Goal: Transaction & Acquisition: Purchase product/service

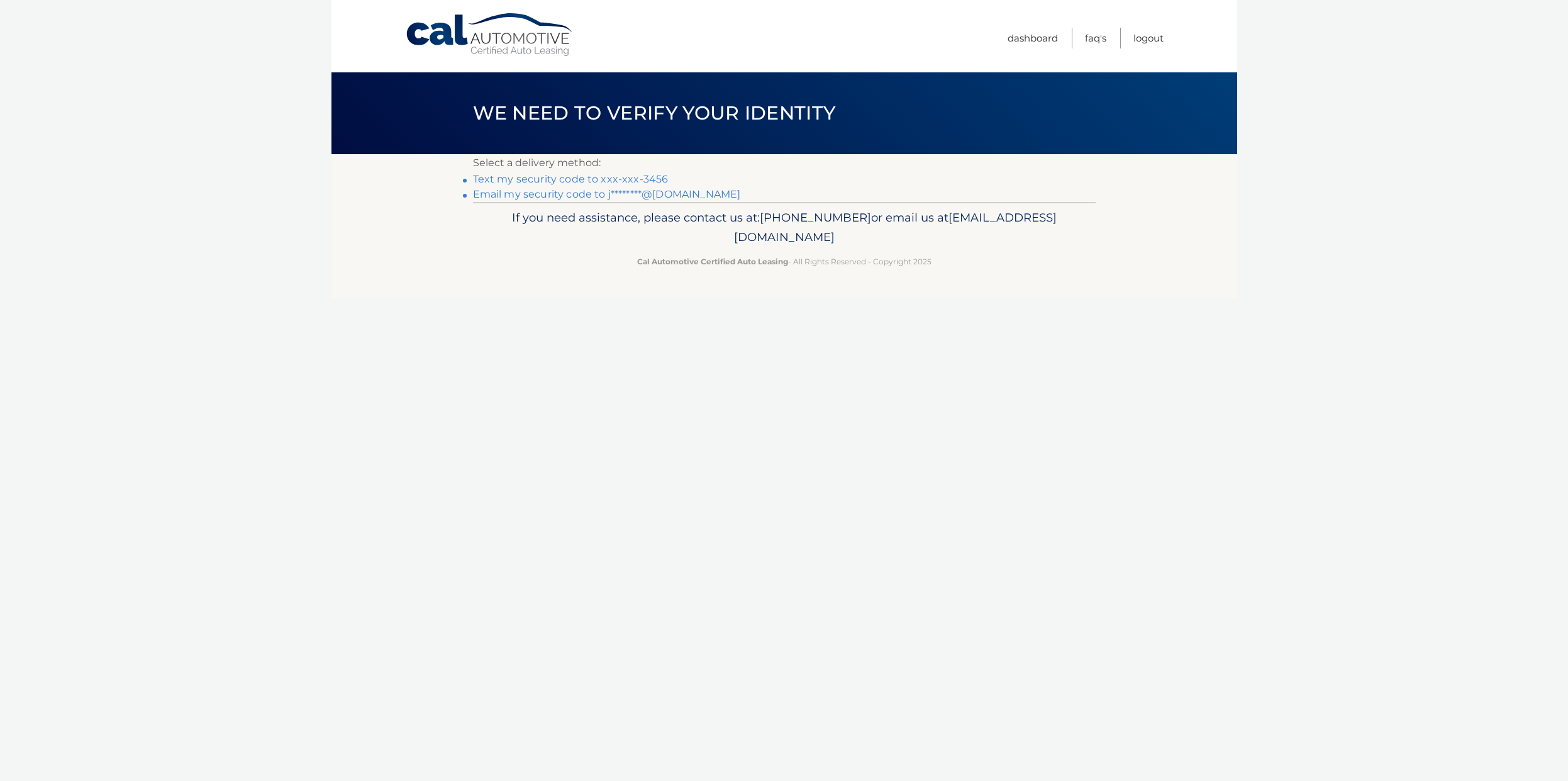
click at [606, 179] on link "Text my security code to xxx-xxx-3456" at bounding box center [570, 179] width 195 height 12
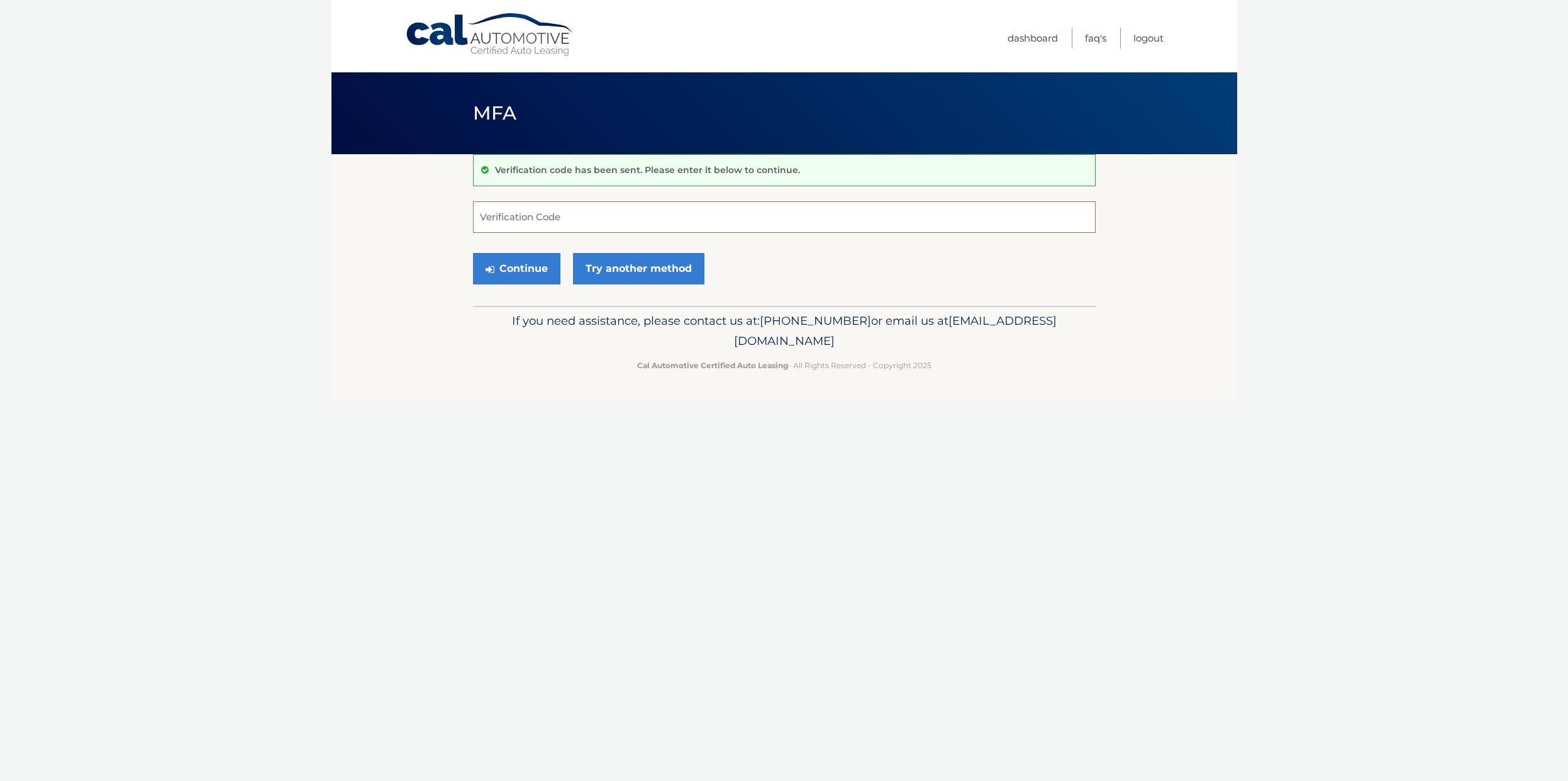
click at [610, 220] on input "Verification Code" at bounding box center [784, 217] width 623 height 31
type input "673772"
click at [473, 253] on button "Continue" at bounding box center [517, 269] width 87 height 31
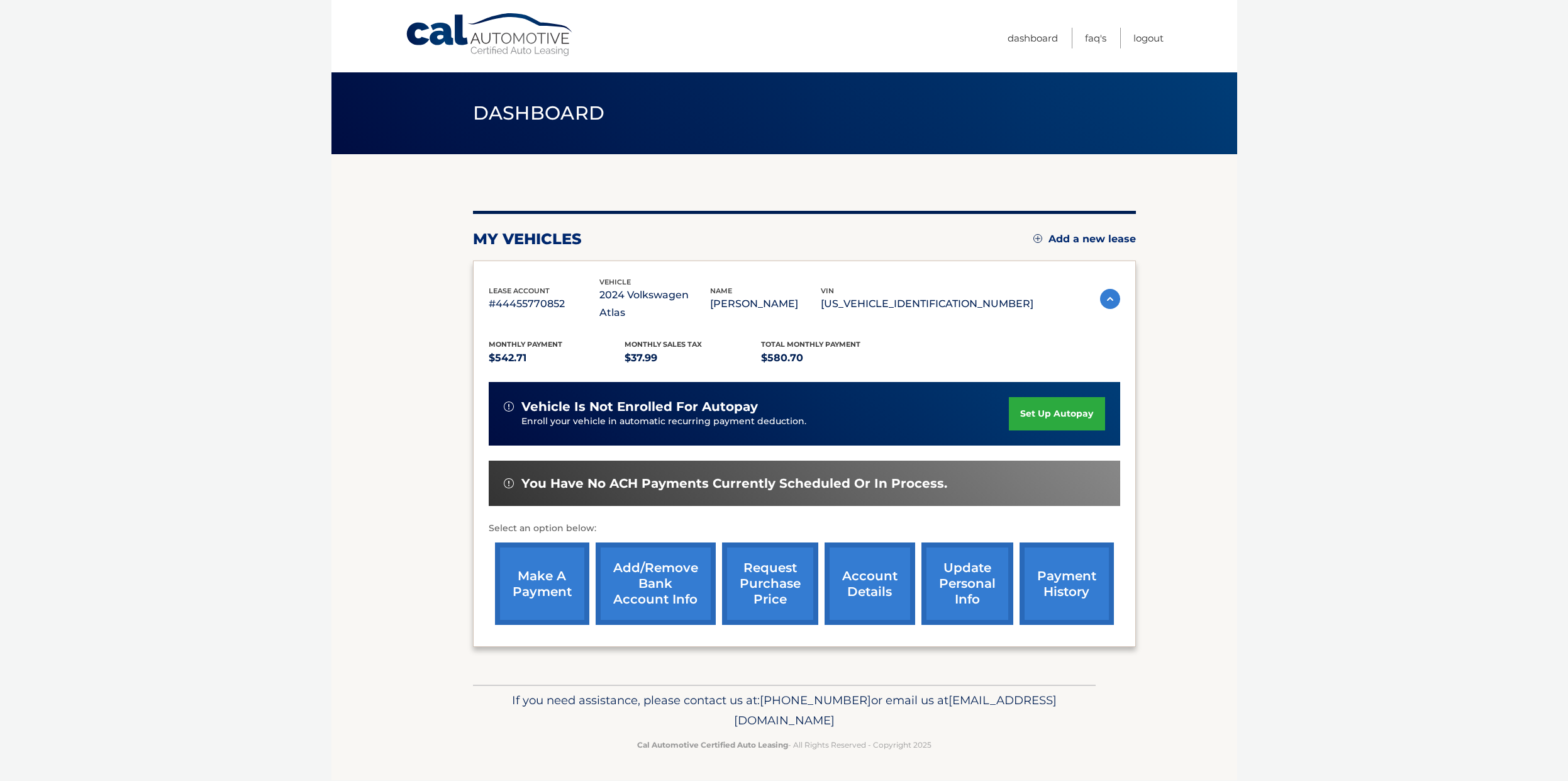
click at [520, 569] on link "make a payment" at bounding box center [542, 584] width 95 height 82
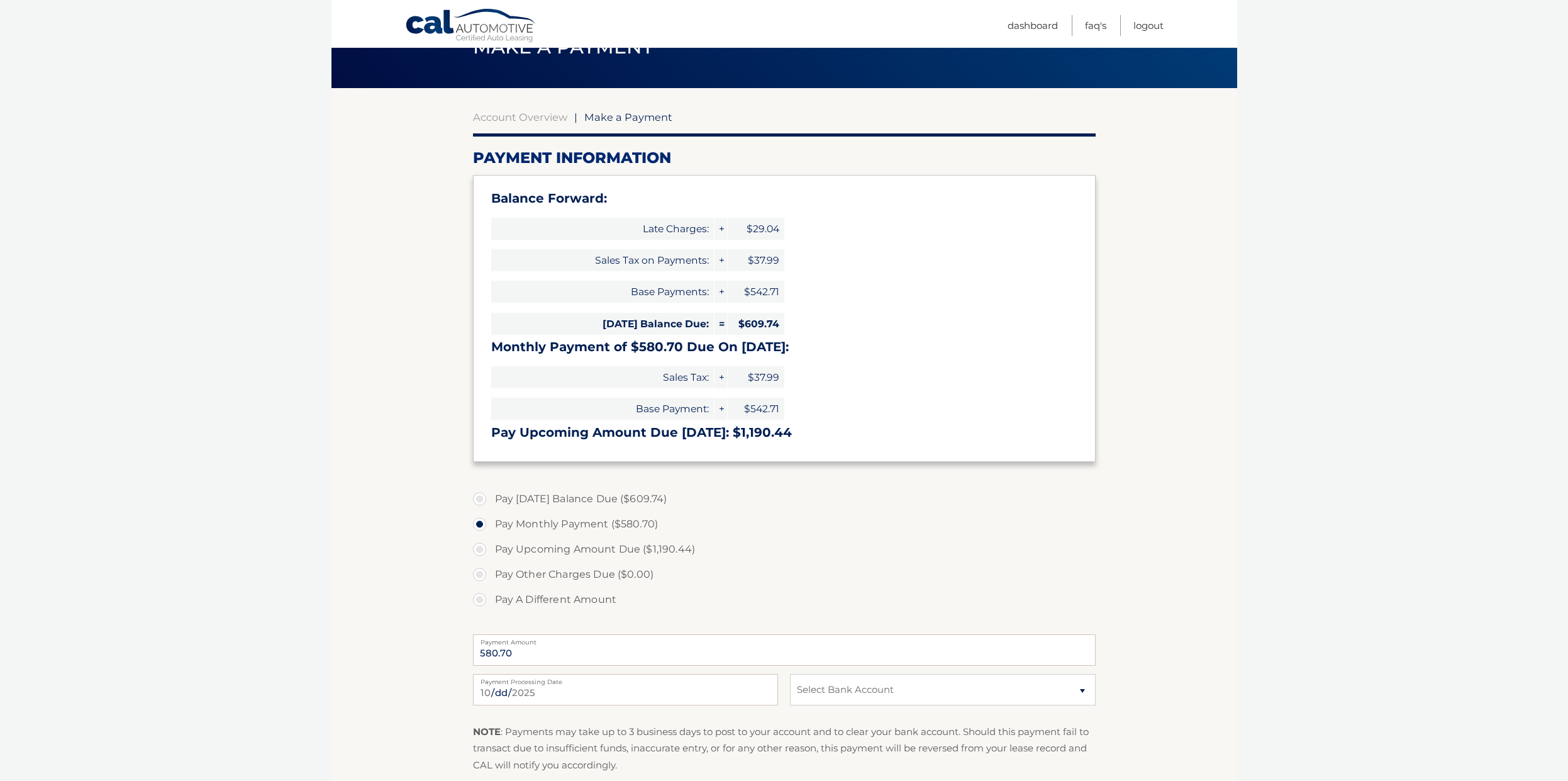
scroll to position [71, 0]
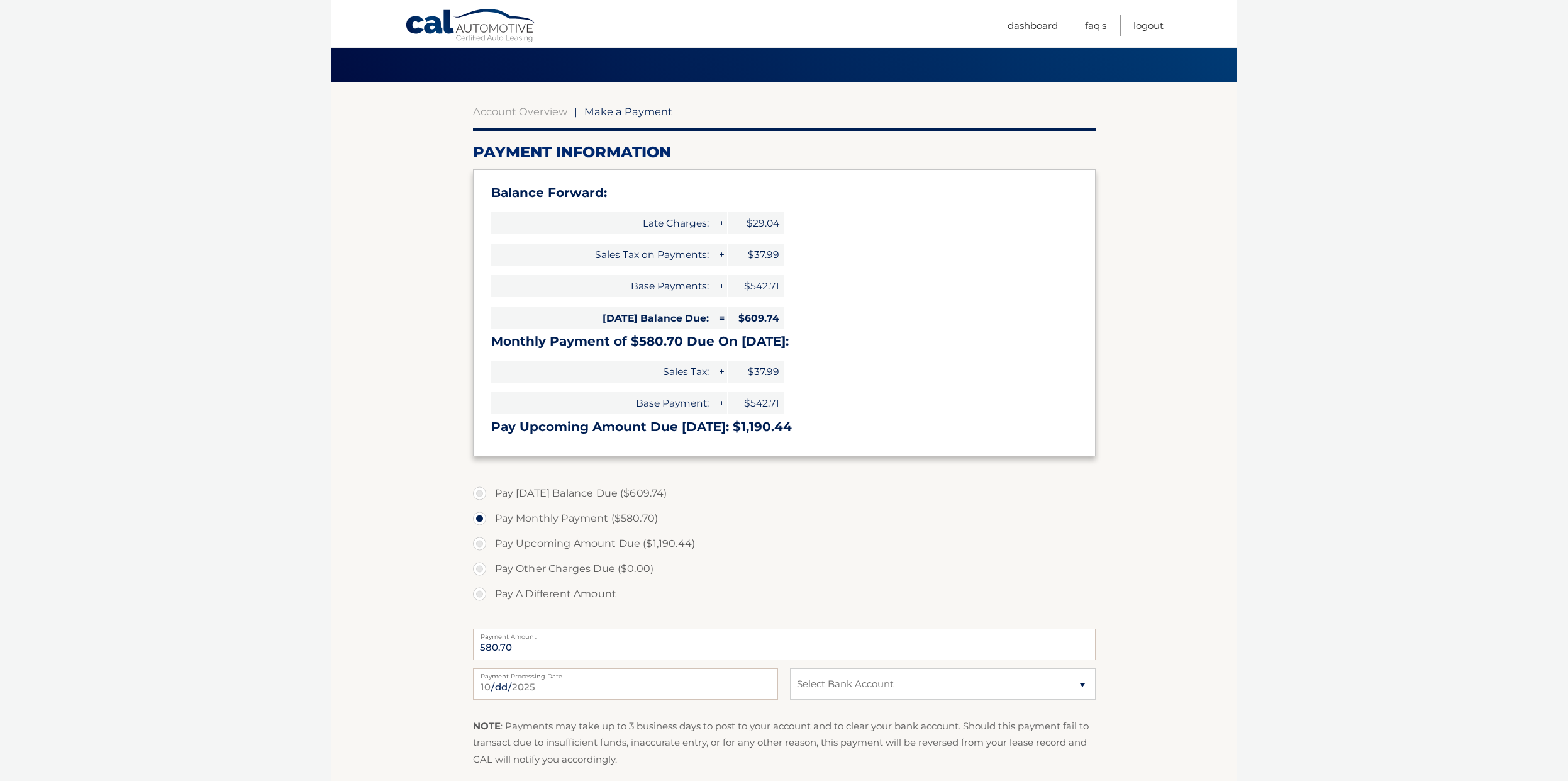
click at [478, 496] on label "Pay Today's Balance Due ($609.74)" at bounding box center [784, 493] width 623 height 25
click at [478, 496] on input "Pay Today's Balance Due ($609.74)" at bounding box center [485, 491] width 12 height 20
radio input "true"
type input "609.74"
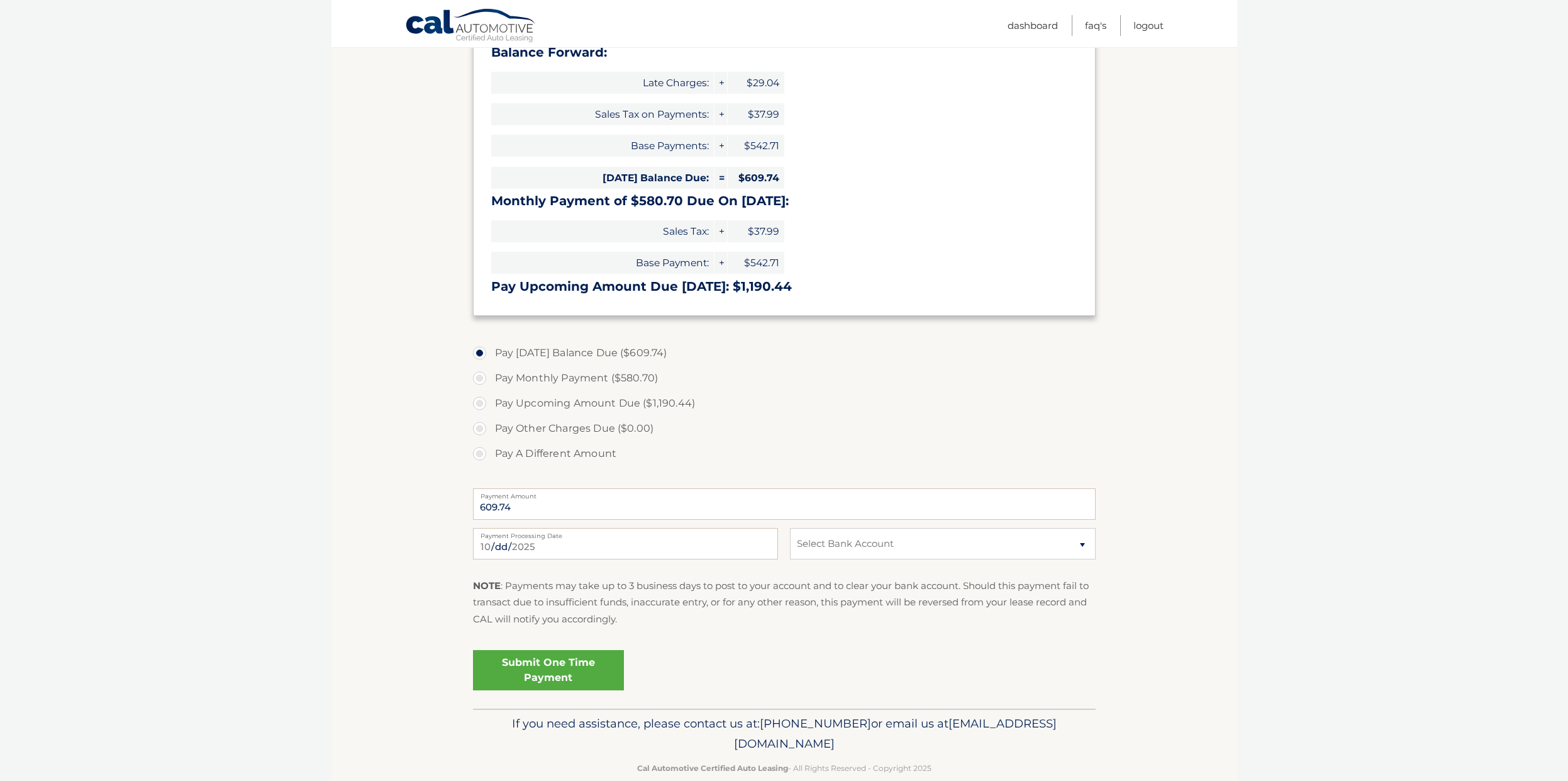
scroll to position [235, 0]
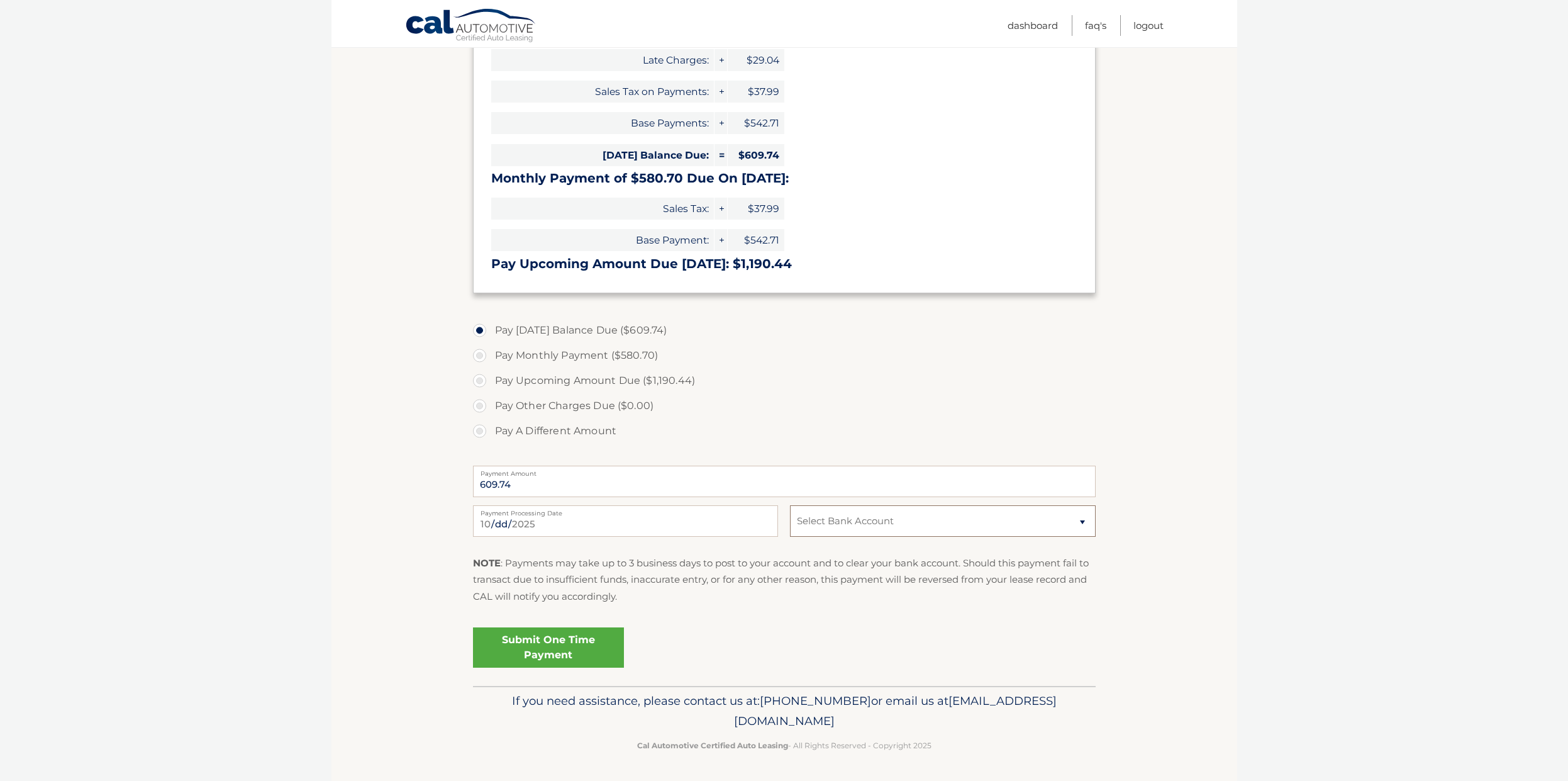
click at [836, 528] on select "Select Bank Account Checking NAVY FEDERAL CREDIT UNION *****2376 Checking WELLS…" at bounding box center [943, 521] width 305 height 31
select select "NTNmZTc1MWQtMzQyMi00ZDlhLWIxM2MtNzE2Mjg1MWY1YzQ5"
click at [790, 505] on select "Select Bank Account Checking NAVY FEDERAL CREDIT UNION *****2376 Checking WELLS…" at bounding box center [943, 521] width 305 height 31
click at [579, 643] on link "Submit One Time Payment" at bounding box center [549, 648] width 151 height 40
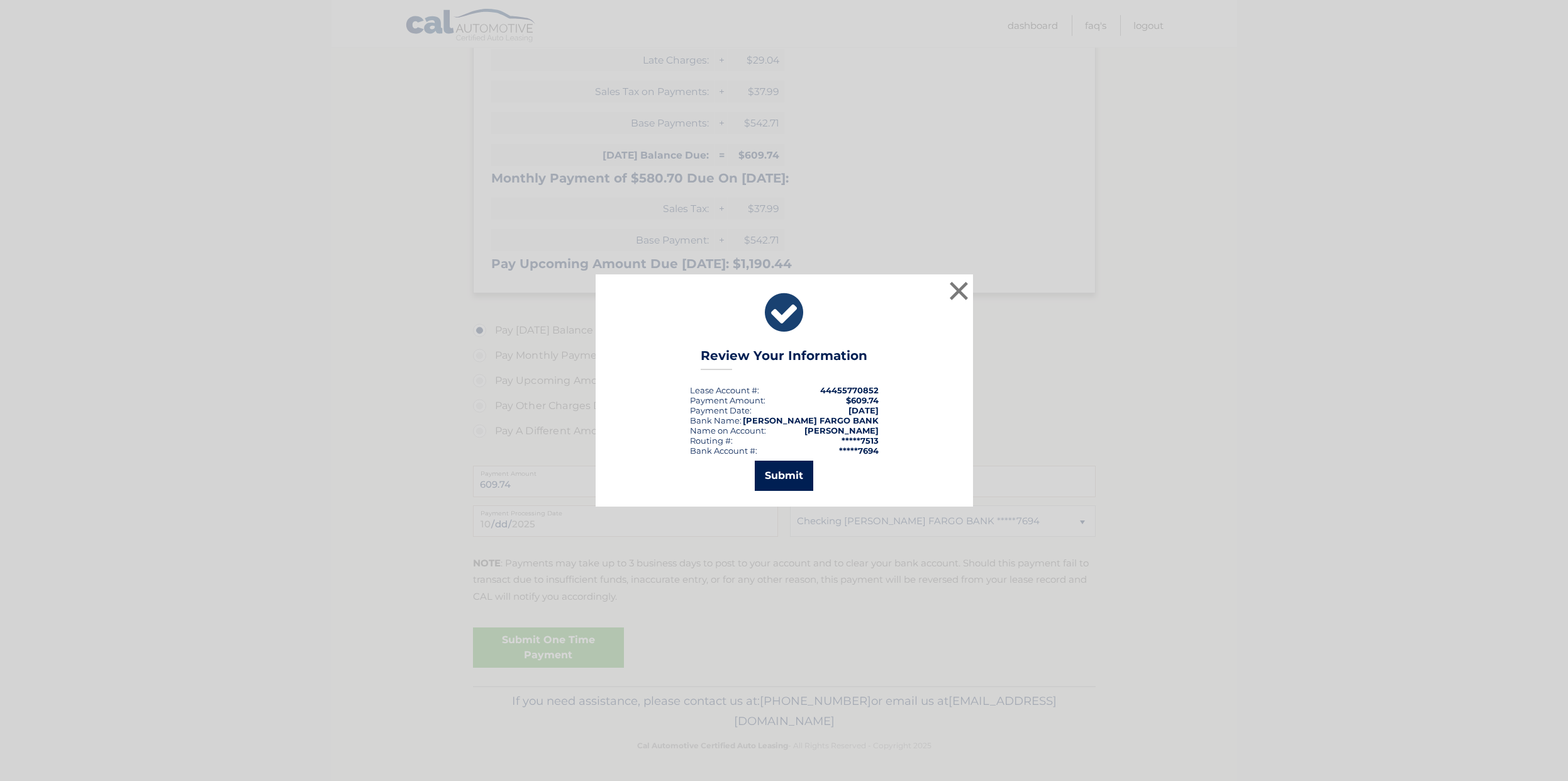
click at [807, 484] on button "Submit" at bounding box center [784, 476] width 59 height 30
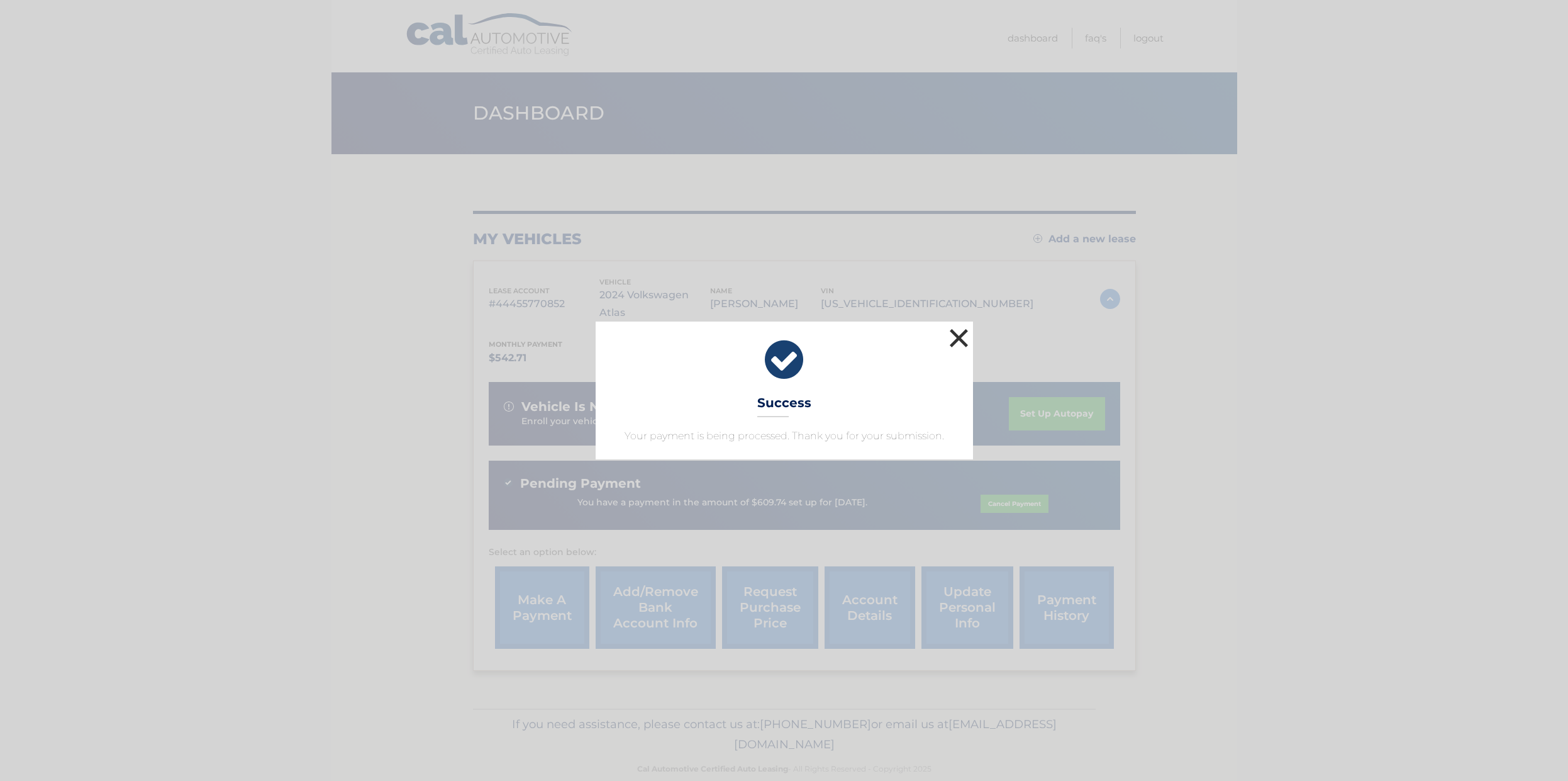
click at [953, 338] on button "×" at bounding box center [959, 338] width 25 height 25
